Goal: Task Accomplishment & Management: Complete application form

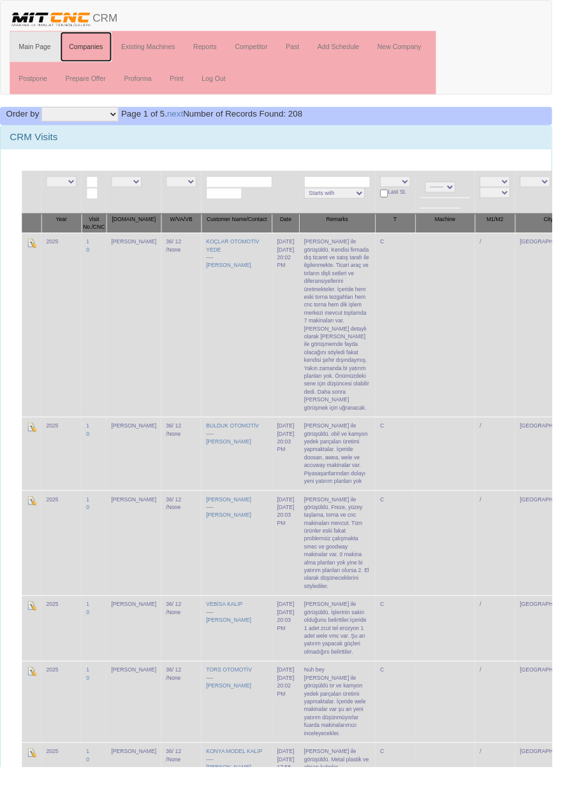
click at [96, 52] on link "Companies" at bounding box center [90, 49] width 55 height 32
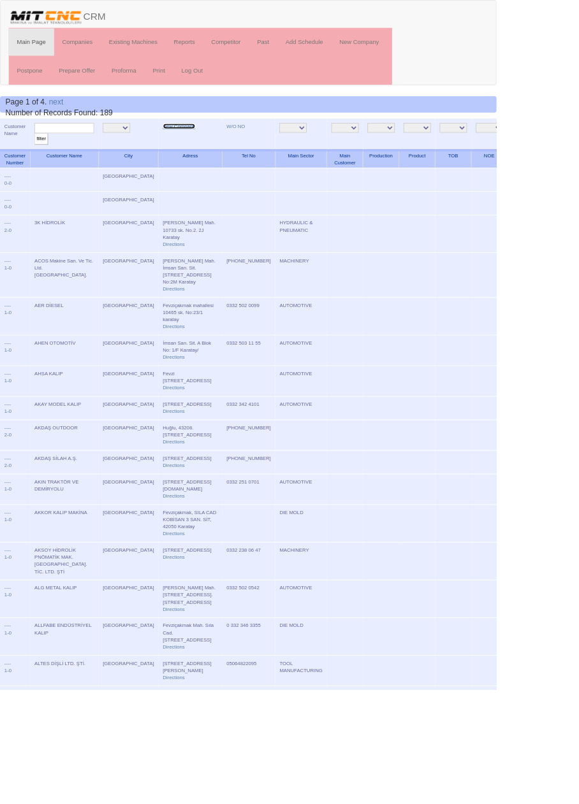
click at [190, 144] on link "New Company" at bounding box center [209, 147] width 38 height 6
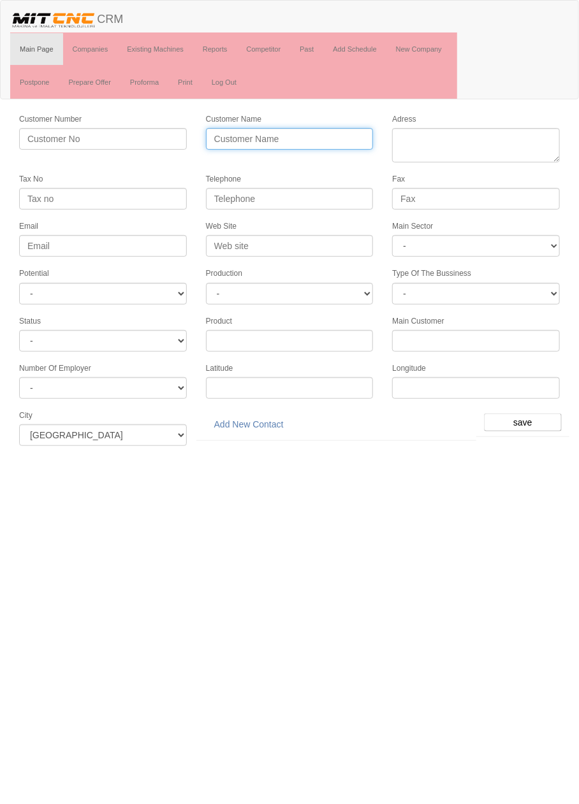
click at [337, 132] on input "Customer Name" at bounding box center [290, 139] width 168 height 22
type input "MMQ OTOMOTİV MAKİNA"
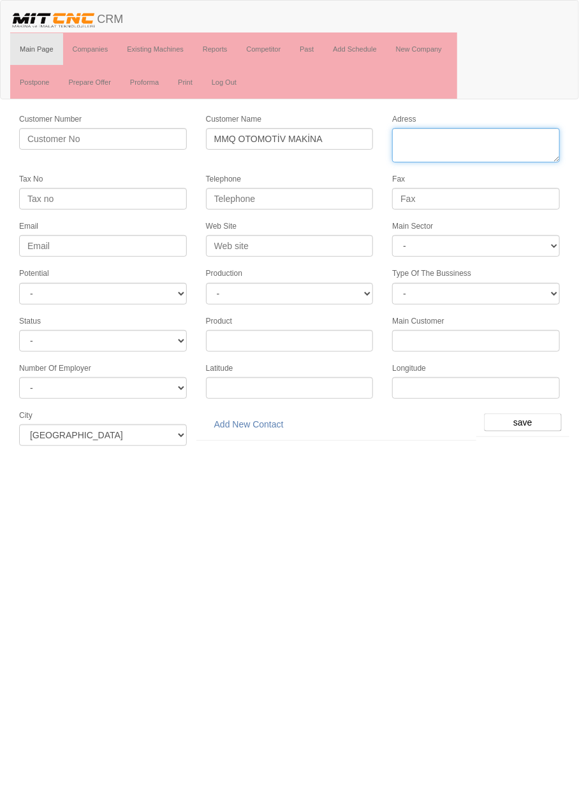
paste textarea "[PERSON_NAME] Mah. 10762. Sk. A1 Blok No: 12/F Karatay"
type textarea "[PERSON_NAME] Mah. 10762. Sk. A1 Blok No: 12/F Karatay"
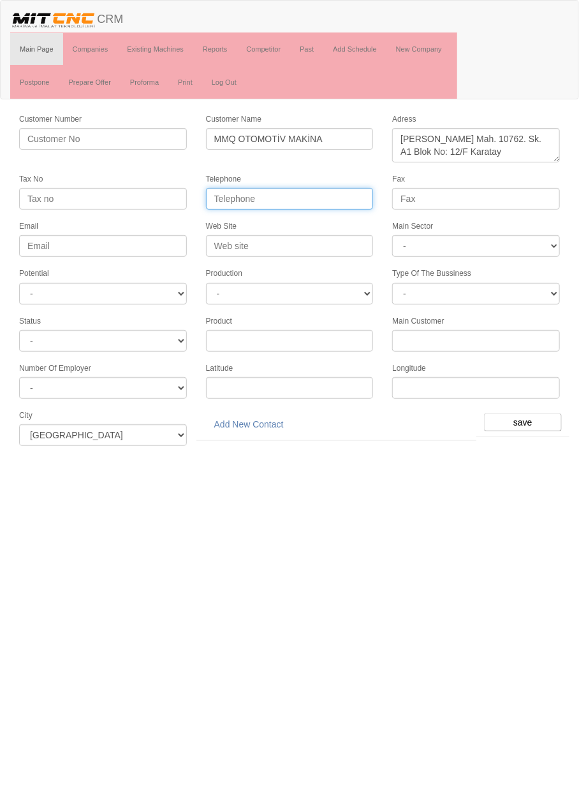
paste input "0332 501 52 58"
type input "0332 501 52 58"
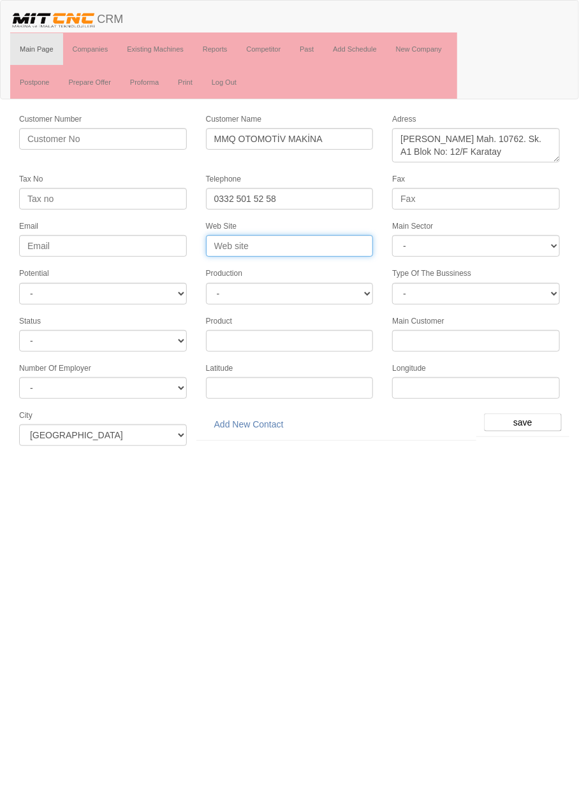
click at [322, 243] on input "Web Site" at bounding box center [290, 246] width 168 height 22
type input "www.mmq.com.tr"
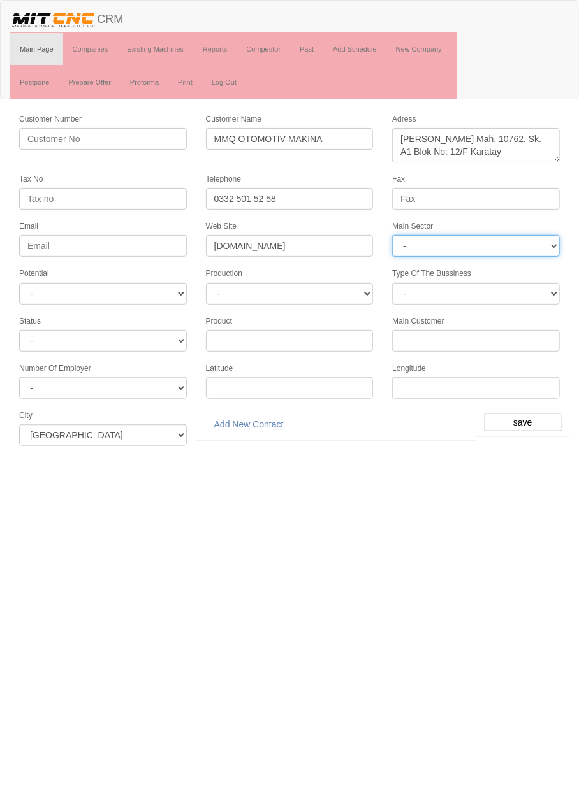
click at [480, 238] on select "- DIE MOLD MACHINERY DEFENCE ELECTRICAL COMPONENTS MEDICAL TOOL MANUFACTURING J…" at bounding box center [476, 246] width 168 height 22
select select "363"
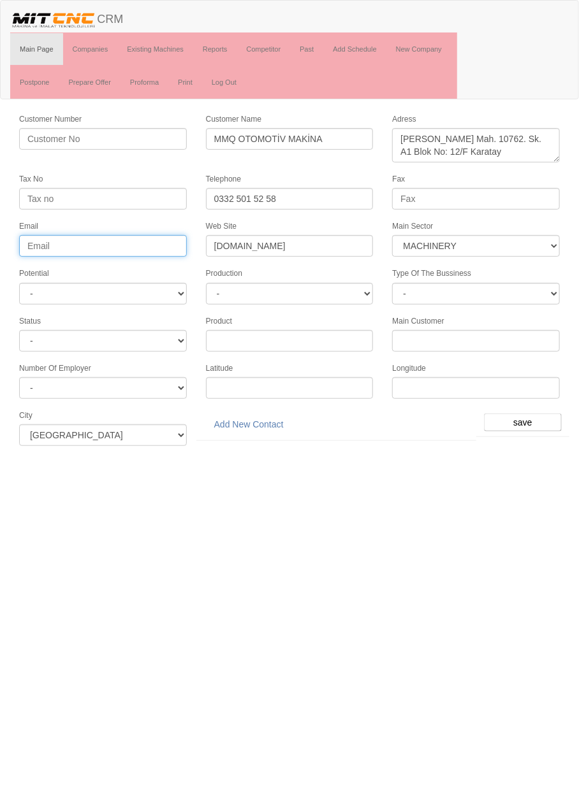
click at [152, 243] on input "Email" at bounding box center [103, 246] width 168 height 22
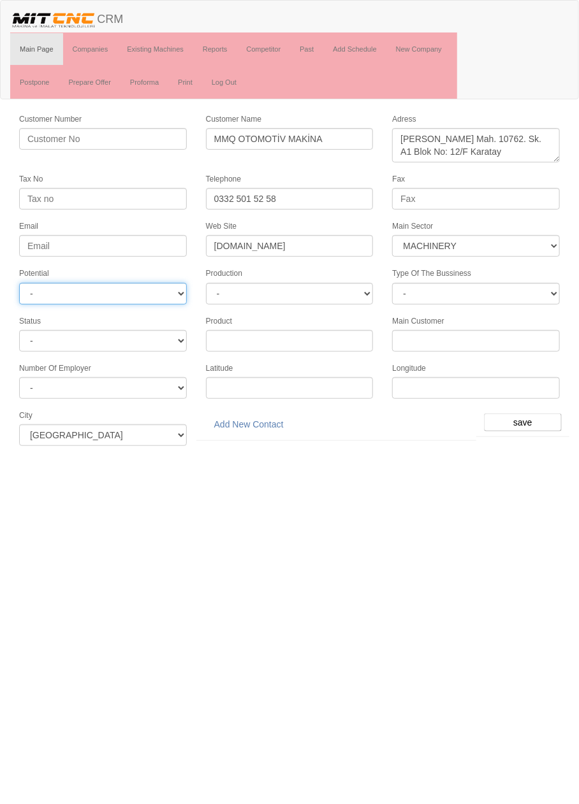
click at [168, 283] on select "- A1 A2 A3 B1 B2 B3 C1 C2 C3" at bounding box center [103, 294] width 168 height 22
select select "6"
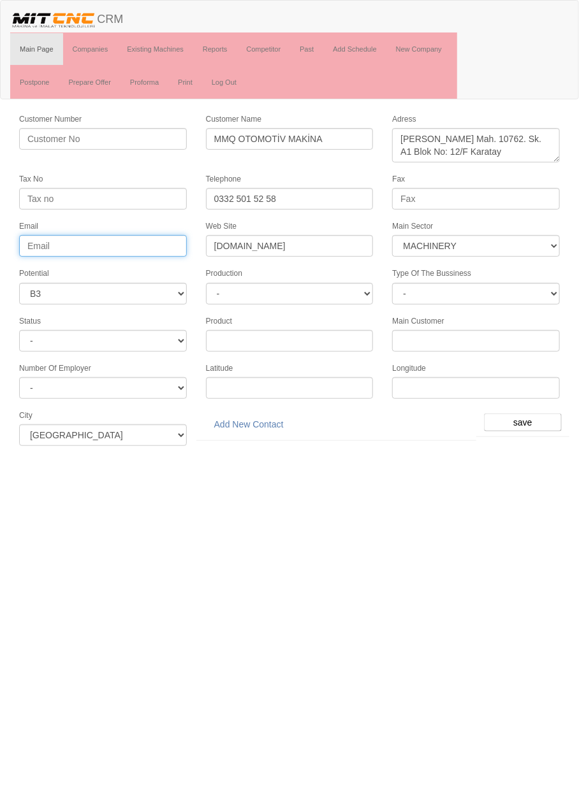
paste input "[EMAIL_ADDRESS][DOMAIN_NAME]"
type input "[EMAIL_ADDRESS][DOMAIN_NAME]"
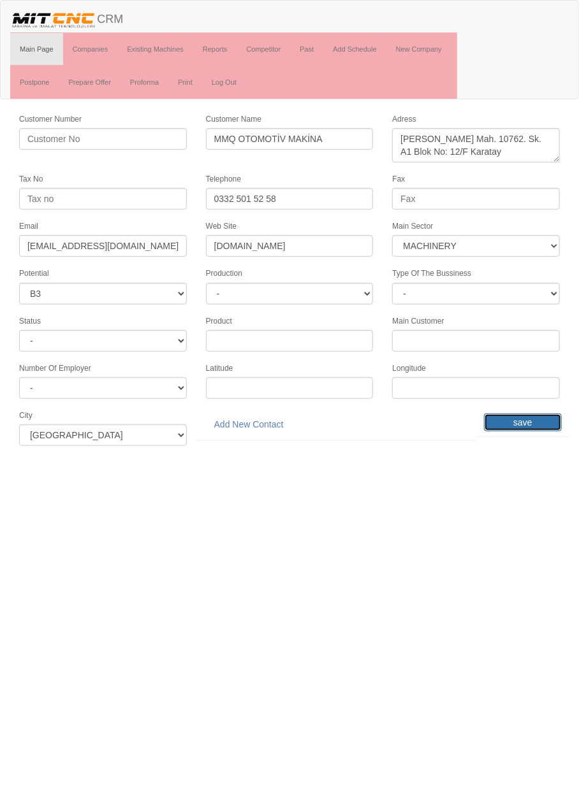
click at [530, 414] on input "save" at bounding box center [523, 423] width 78 height 18
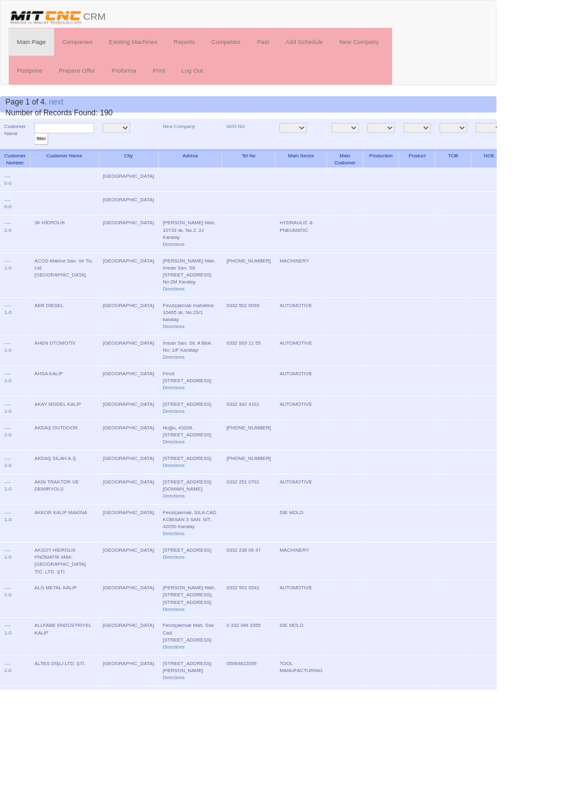
click at [79, 148] on input "text" at bounding box center [74, 149] width 69 height 12
type input "mmq"
click at [40, 155] on input "filter" at bounding box center [48, 161] width 16 height 13
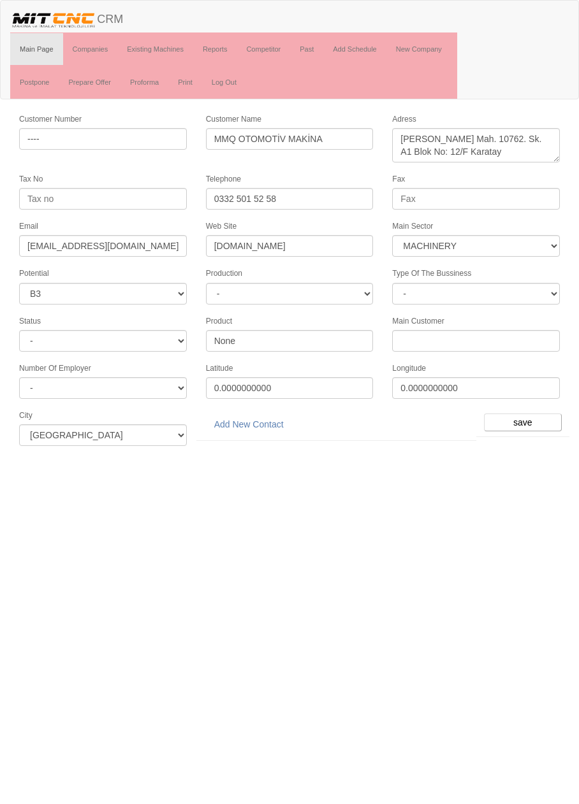
select select "363"
select select "6"
click at [266, 414] on link "Add New Contact" at bounding box center [249, 425] width 86 height 22
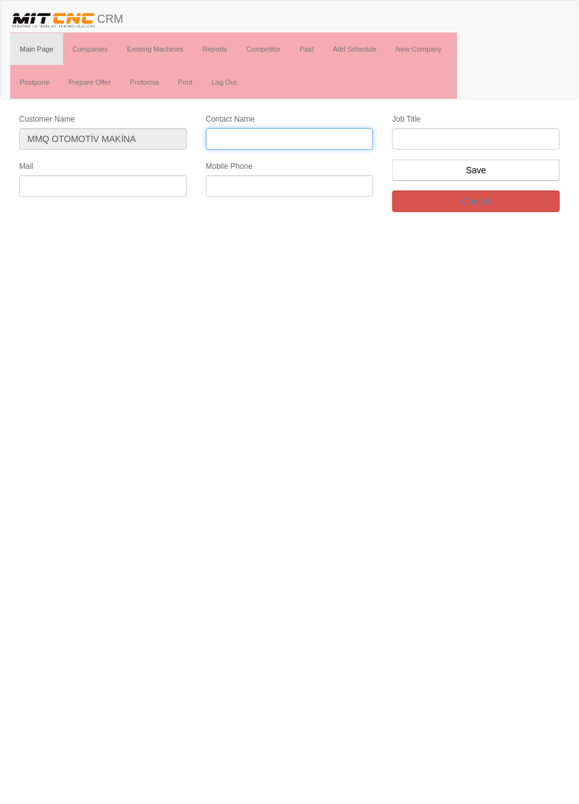
click at [328, 133] on input "Contact Name" at bounding box center [290, 139] width 168 height 22
type input "Mehmet Tok"
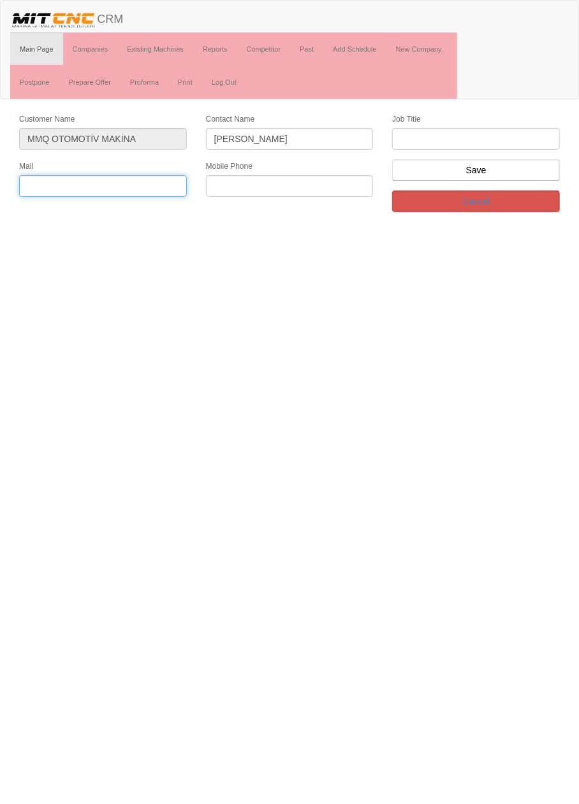
paste input "[EMAIL_ADDRESS][DOMAIN_NAME]"
type input "[EMAIL_ADDRESS][DOMAIN_NAME]"
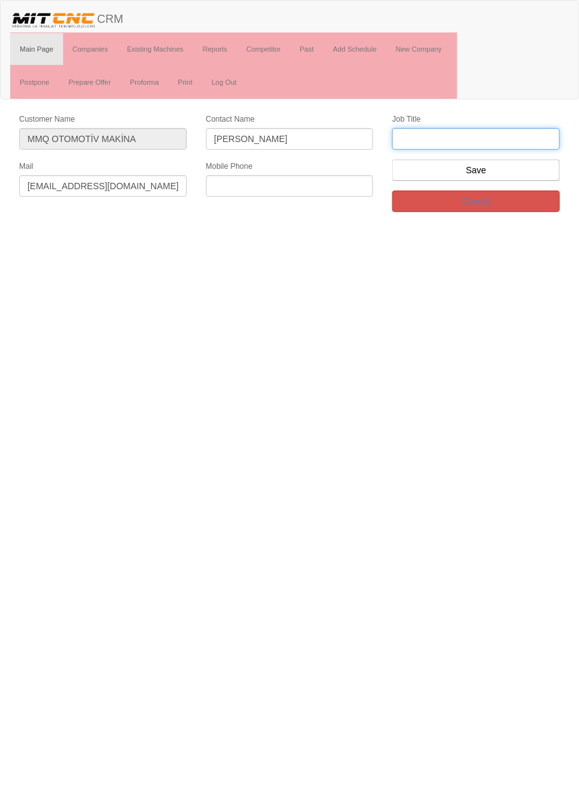
click at [510, 141] on input "text" at bounding box center [476, 139] width 168 height 22
type input "Firma sahibi"
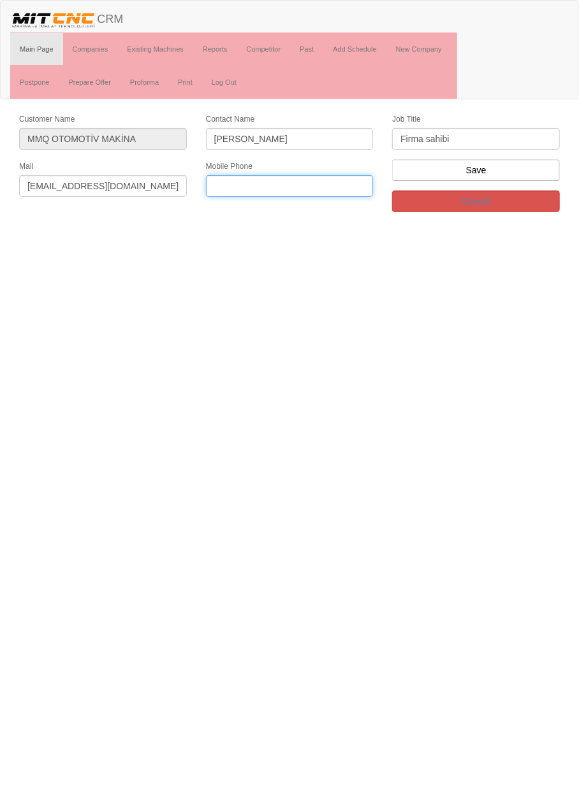
click at [321, 183] on input "text" at bounding box center [290, 186] width 168 height 22
click at [322, 189] on input "text" at bounding box center [290, 186] width 168 height 22
click at [326, 184] on input "0553 312" at bounding box center [290, 186] width 168 height 22
type input "0553 312 2728"
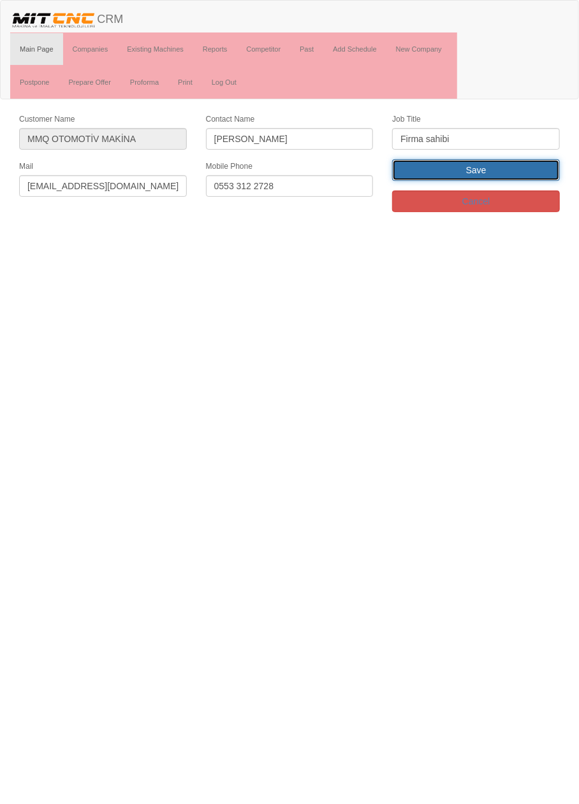
click at [508, 167] on input "Save" at bounding box center [476, 170] width 168 height 22
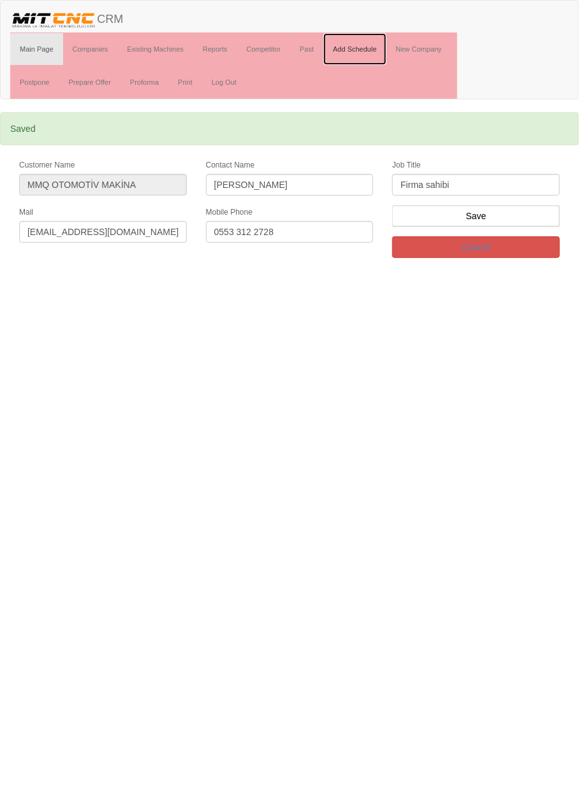
click at [370, 46] on link "Add Schedule" at bounding box center [354, 49] width 63 height 32
